Goal: Task Accomplishment & Management: Manage account settings

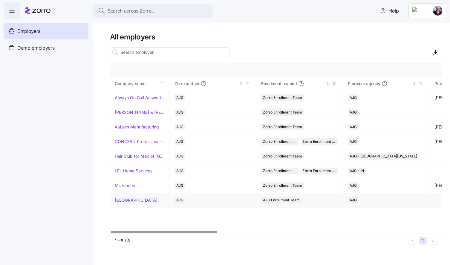
click at [129, 201] on link "[GEOGRAPHIC_DATA]" at bounding box center [136, 200] width 43 height 6
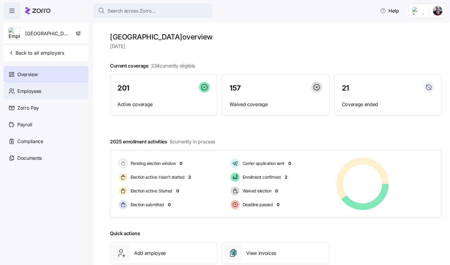
click at [48, 90] on div "Employees" at bounding box center [46, 91] width 85 height 17
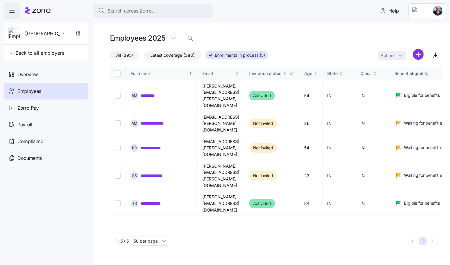
click at [282, 39] on div "Employees 2025" at bounding box center [275, 38] width 331 height 12
drag, startPoint x: 272, startPoint y: 136, endPoint x: 199, endPoint y: 138, distance: 72.3
click at [199, 160] on td "[PERSON_NAME][EMAIL_ADDRESS][PERSON_NAME][DOMAIN_NAME]" at bounding box center [220, 175] width 47 height 31
copy td "[PERSON_NAME][EMAIL_ADDRESS][PERSON_NAME][DOMAIN_NAME]"
click at [164, 173] on link "**********" at bounding box center [157, 176] width 32 height 6
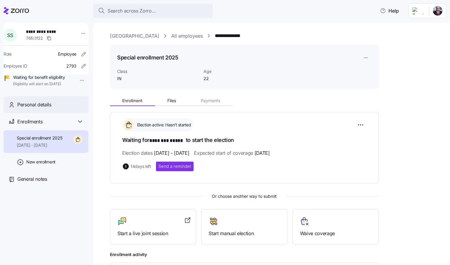
click at [30, 108] on span "Personal details" at bounding box center [34, 104] width 34 height 7
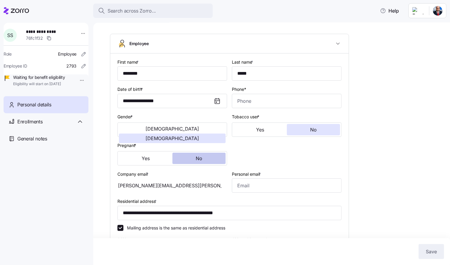
type input "IN"
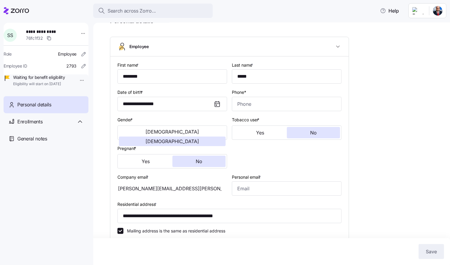
scroll to position [21, 0]
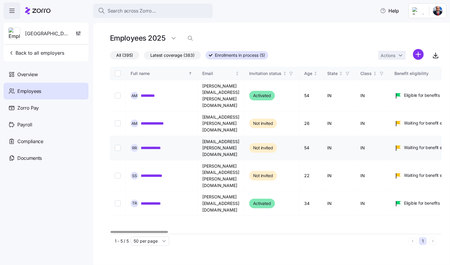
click at [159, 145] on link "**********" at bounding box center [154, 148] width 27 height 6
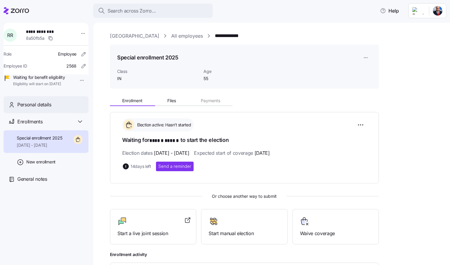
click at [39, 108] on span "Personal details" at bounding box center [34, 104] width 34 height 7
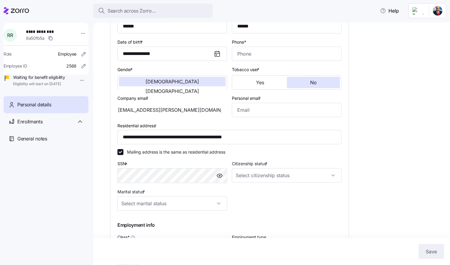
scroll to position [112, 0]
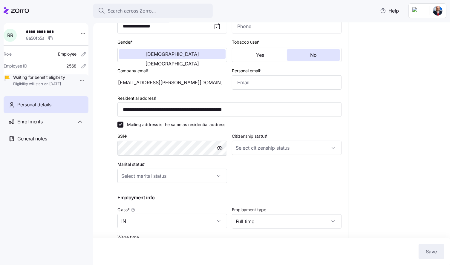
drag, startPoint x: 187, startPoint y: 82, endPoint x: 127, endPoint y: 80, distance: 60.1
click at [127, 80] on div "[EMAIL_ADDRESS][PERSON_NAME][DOMAIN_NAME]" at bounding box center [172, 82] width 110 height 14
drag, startPoint x: 130, startPoint y: 81, endPoint x: 124, endPoint y: 83, distance: 5.9
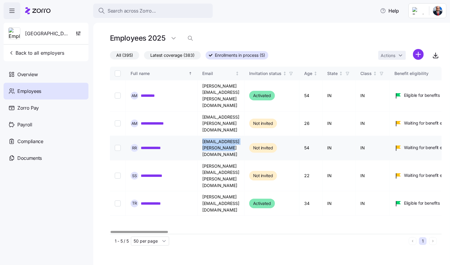
drag, startPoint x: 264, startPoint y: 121, endPoint x: 180, endPoint y: 120, distance: 84.2
copy tr "[EMAIL_ADDRESS][PERSON_NAME][DOMAIN_NAME]"
click at [188, 190] on div "**********" at bounding box center [275, 150] width 331 height 167
drag, startPoint x: 202, startPoint y: 107, endPoint x: 276, endPoint y: 102, distance: 74.2
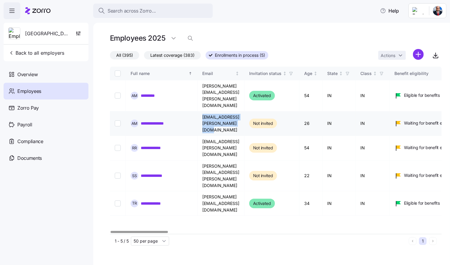
click at [244, 111] on td "[EMAIL_ADDRESS][PERSON_NAME][DOMAIN_NAME]" at bounding box center [220, 123] width 47 height 24
copy td "[EMAIL_ADDRESS][PERSON_NAME][DOMAIN_NAME]"
